Goal: Task Accomplishment & Management: Use online tool/utility

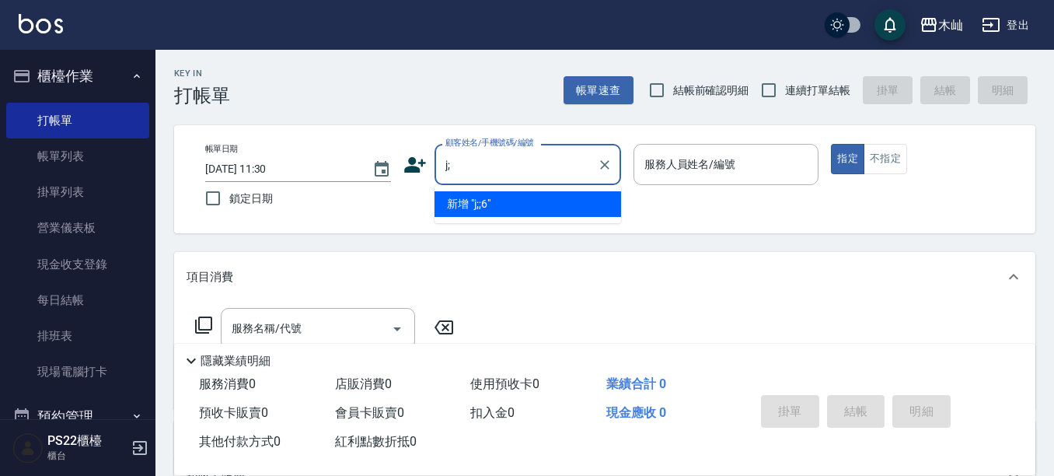
type input "j"
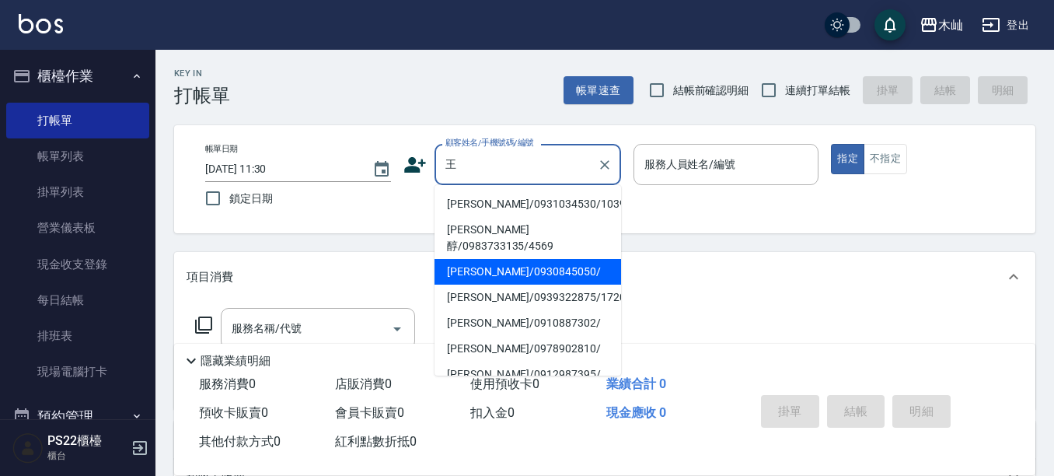
click at [538, 263] on li "[PERSON_NAME]/0930845050/" at bounding box center [528, 272] width 187 height 26
type input "[PERSON_NAME]/0930845050/"
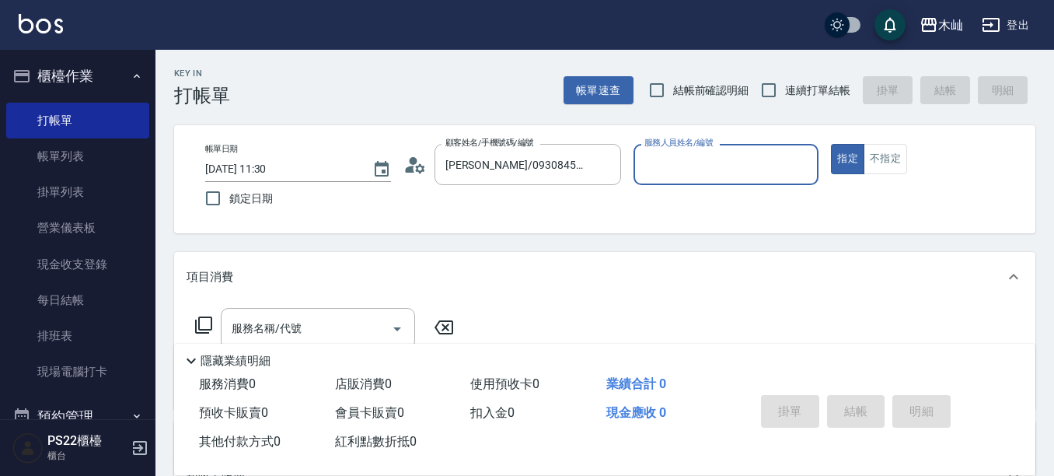
type input "[PERSON_NAME]-7"
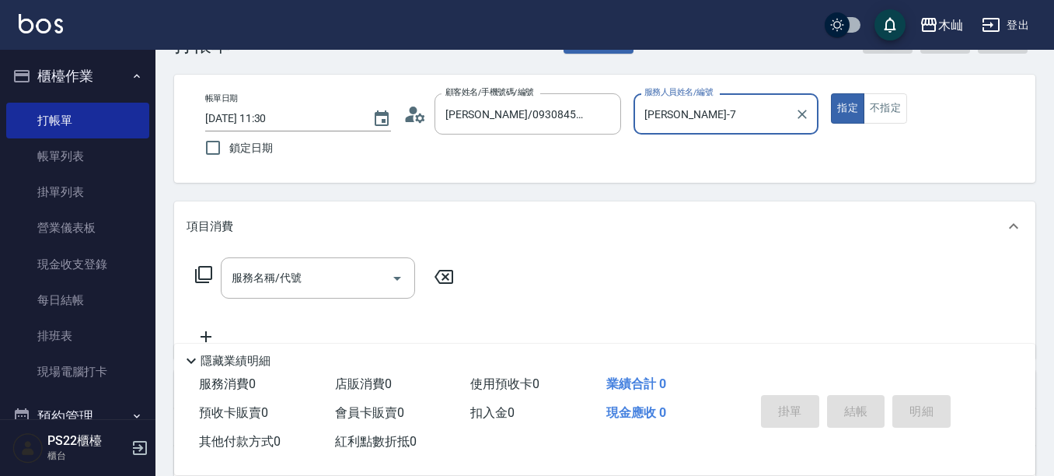
scroll to position [78, 0]
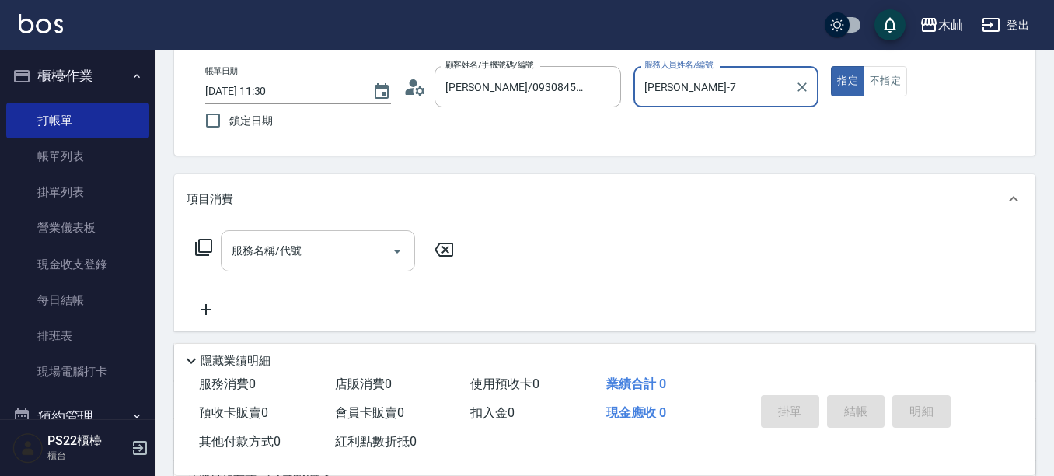
click at [314, 256] on input "服務名稱/代號" at bounding box center [306, 250] width 157 height 27
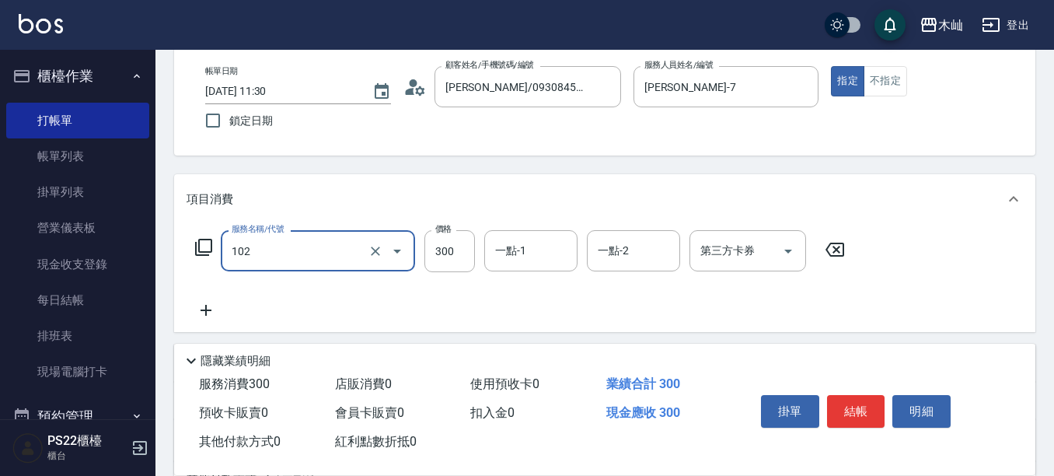
type input "精油洗髮(102)"
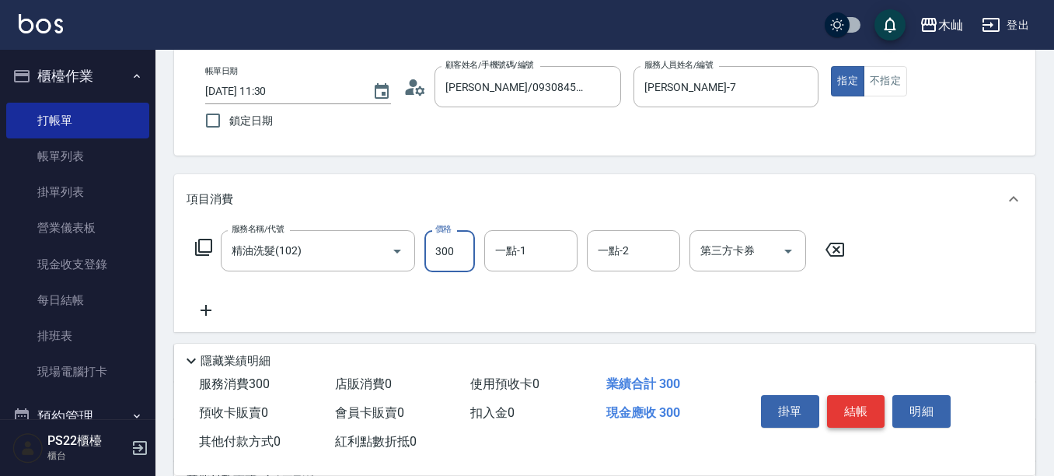
click at [857, 407] on button "結帳" at bounding box center [856, 411] width 58 height 33
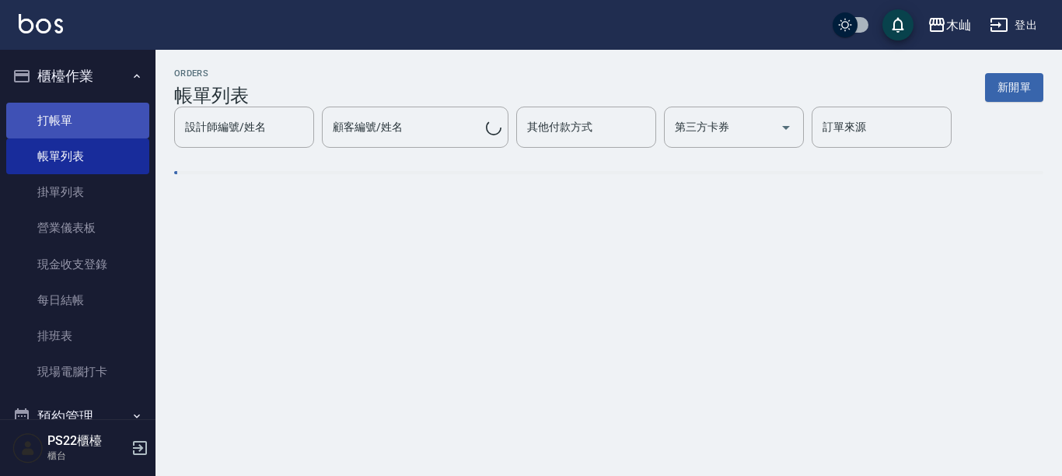
click at [107, 125] on link "打帳單" at bounding box center [77, 121] width 143 height 36
